Goal: Information Seeking & Learning: Learn about a topic

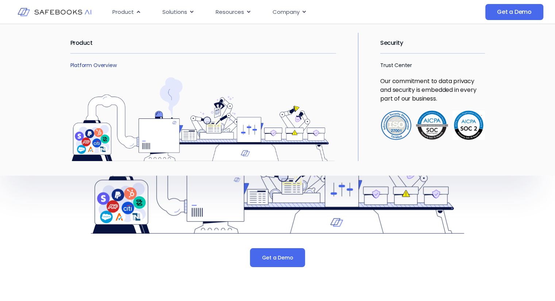
click at [90, 66] on link "Platform Overview" at bounding box center [93, 65] width 46 height 7
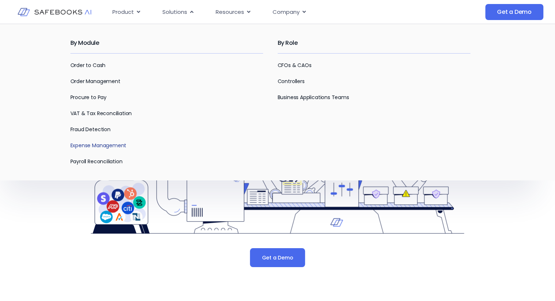
click at [94, 144] on link "Expense Management" at bounding box center [98, 145] width 56 height 7
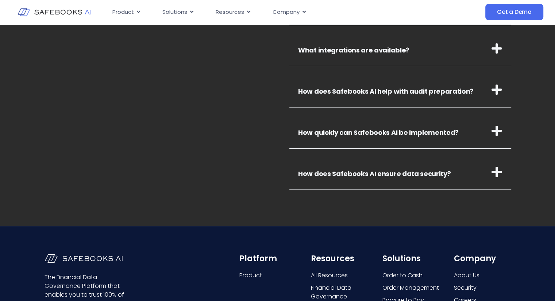
scroll to position [2647, 0]
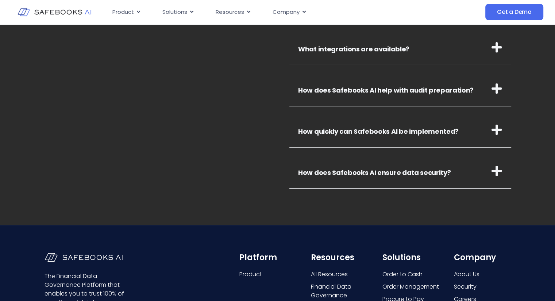
click at [497, 170] on icon at bounding box center [496, 171] width 10 height 10
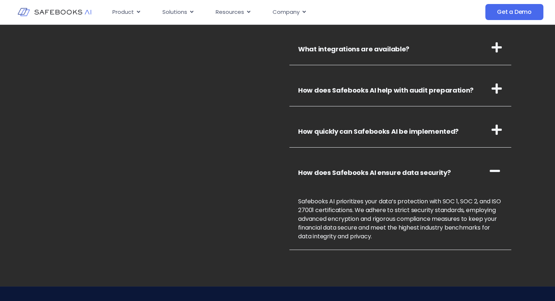
click at [496, 133] on icon at bounding box center [496, 130] width 10 height 10
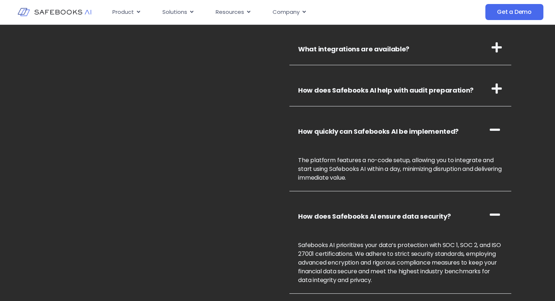
click at [493, 92] on icon at bounding box center [497, 89] width 12 height 12
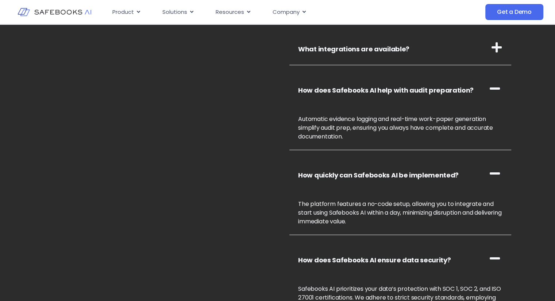
click at [496, 57] on h3 "What integrations are available?" at bounding box center [400, 47] width 222 height 35
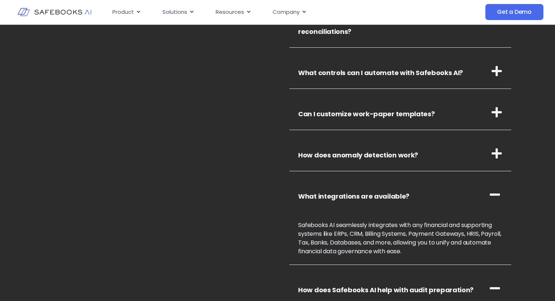
scroll to position [2500, 0]
click at [493, 151] on icon at bounding box center [497, 154] width 12 height 12
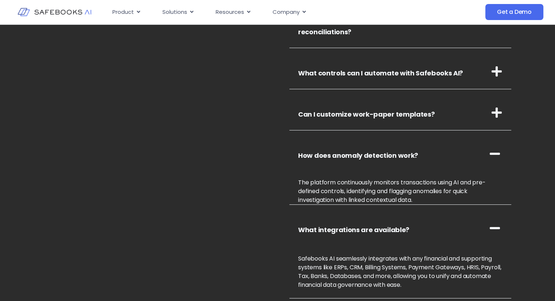
click at [490, 120] on h3 "Can I customize work-paper templates?" at bounding box center [400, 112] width 222 height 35
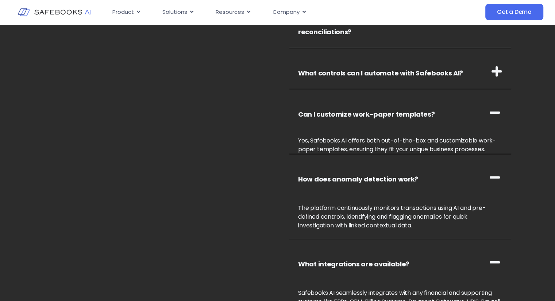
click at [490, 74] on h3 "What controls can I automate with Safebooks AI?" at bounding box center [400, 71] width 222 height 35
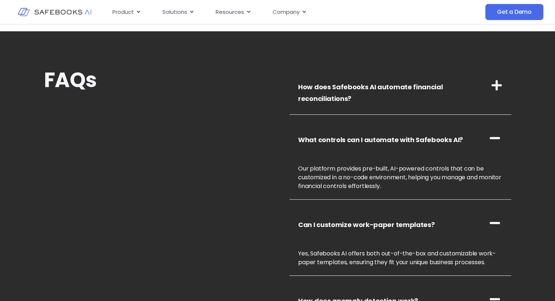
scroll to position [2425, 0]
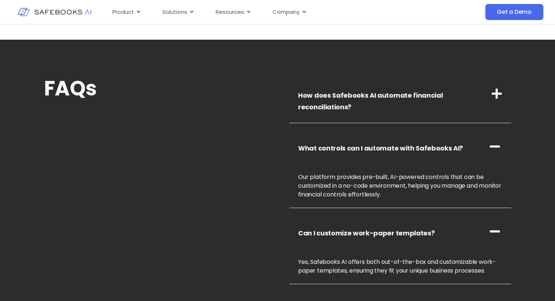
click at [484, 107] on h3 "How does Safebooks AI automate financial reconciliations?" at bounding box center [400, 99] width 222 height 47
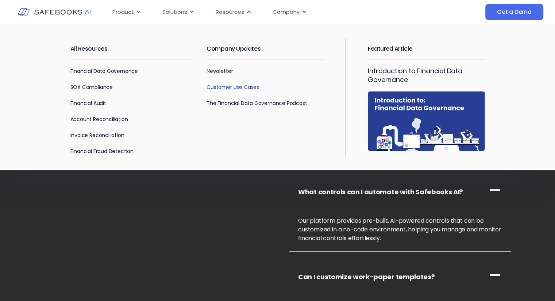
click at [221, 86] on link "Customer Use Cases" at bounding box center [232, 87] width 53 height 7
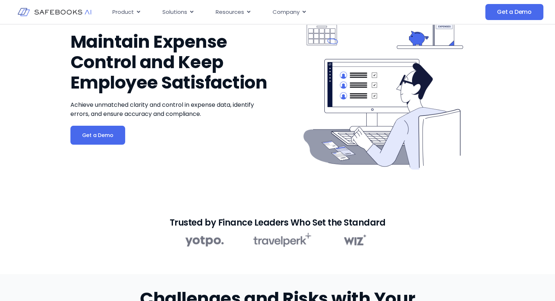
scroll to position [75, 0]
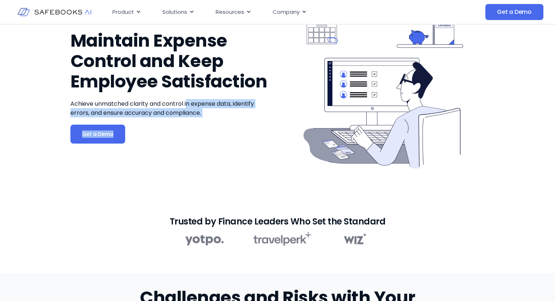
drag, startPoint x: 0, startPoint y: 0, endPoint x: 220, endPoint y: 145, distance: 263.8
click at [220, 145] on div "Maintain Expense Control and Keep Employee Satisfaction Achieve unmatched clari…" at bounding box center [172, 87] width 204 height 218
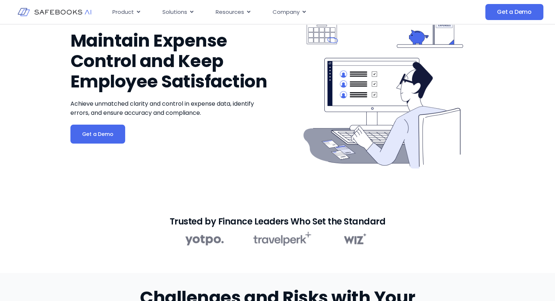
click at [220, 146] on div "Maintain Expense Control and Keep Employee Satisfaction Achieve unmatched clari…" at bounding box center [172, 87] width 204 height 218
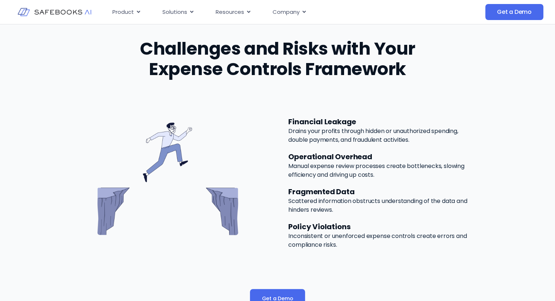
scroll to position [300, 0]
